Goal: Use online tool/utility

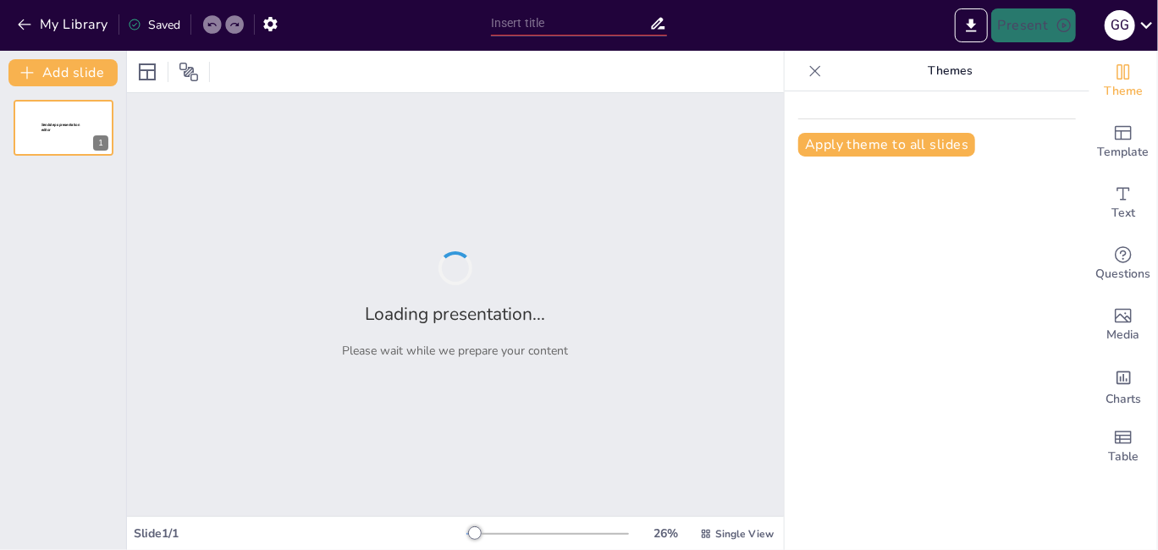
type input "New Sendsteps"
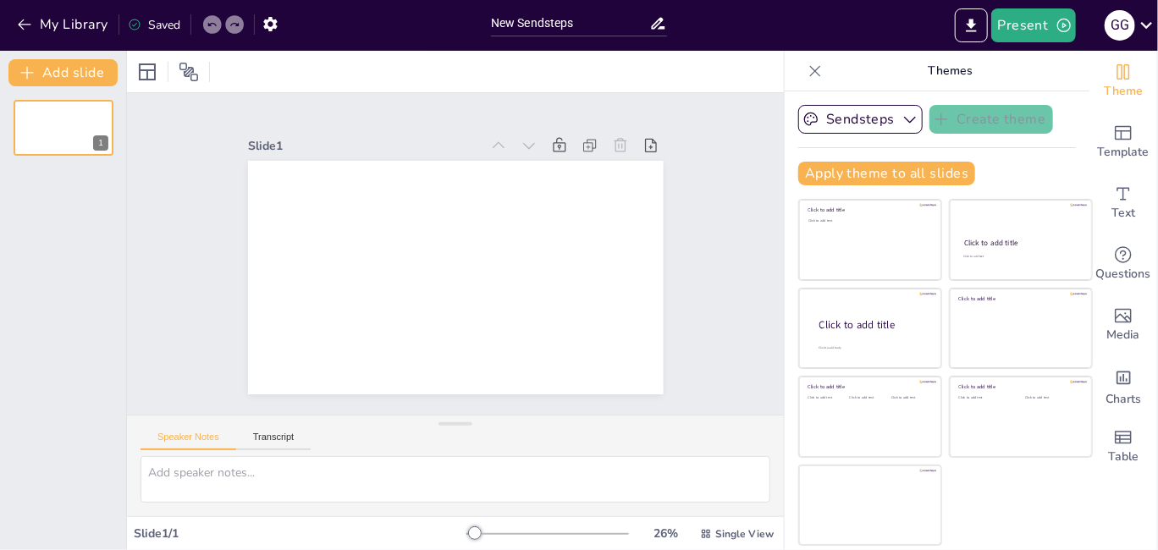
click at [602, 57] on div at bounding box center [455, 71] width 657 height 41
click at [30, 23] on icon "button" at bounding box center [24, 24] width 17 height 17
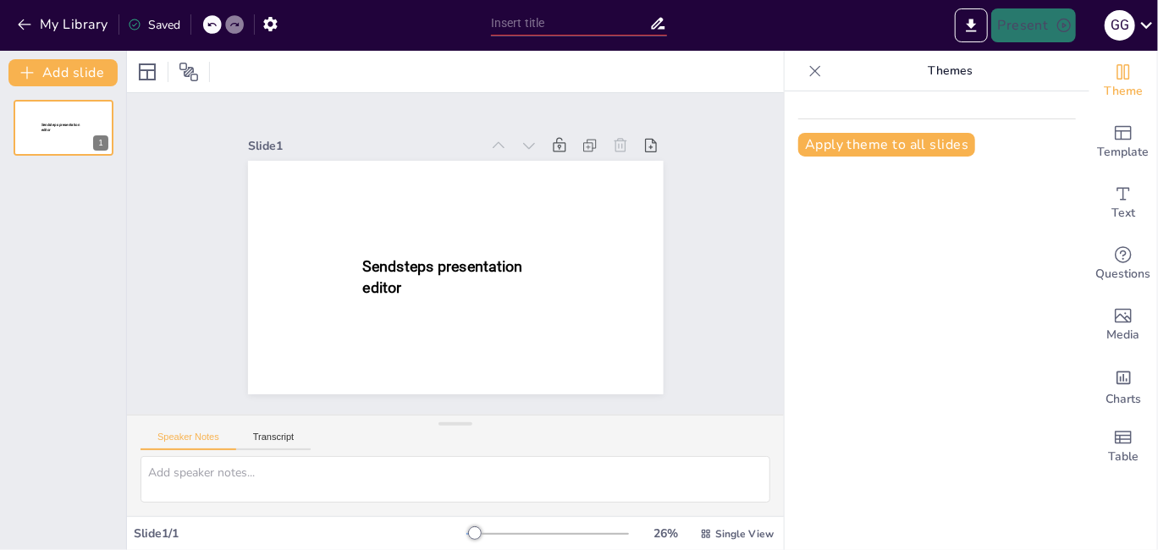
type input "New Sendsteps"
